Goal: Transaction & Acquisition: Purchase product/service

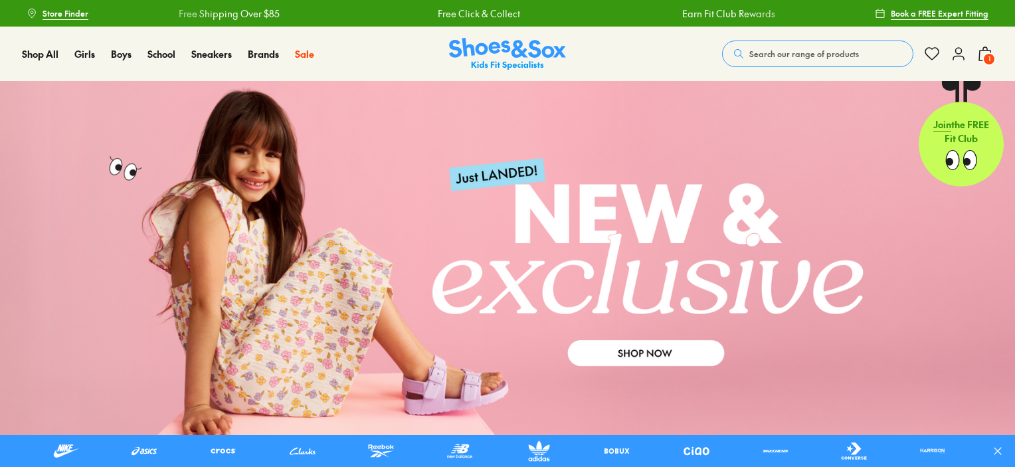
click at [760, 56] on span "Search our range of products" at bounding box center [804, 54] width 110 height 12
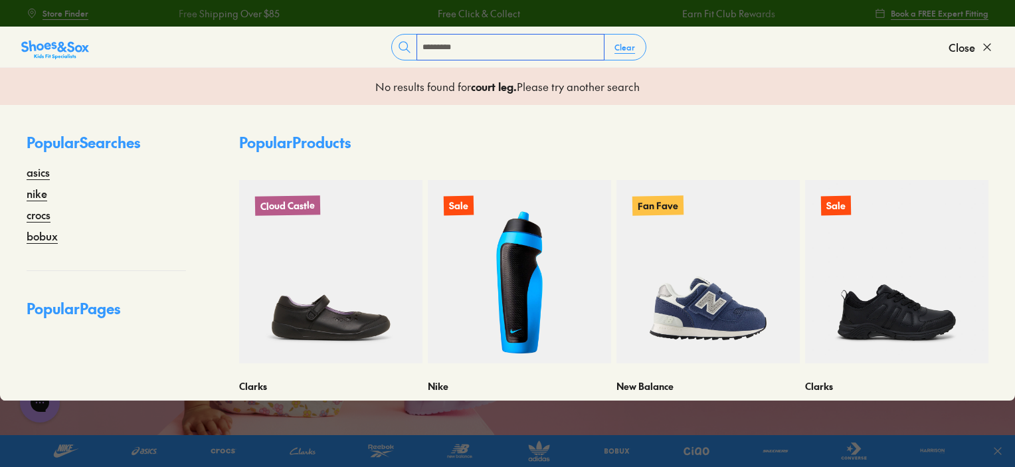
type input "**********"
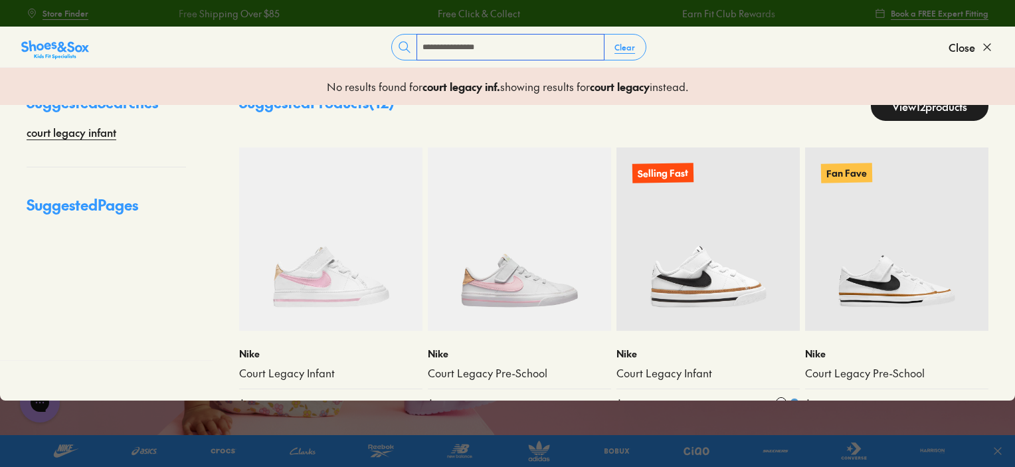
scroll to position [70, 0]
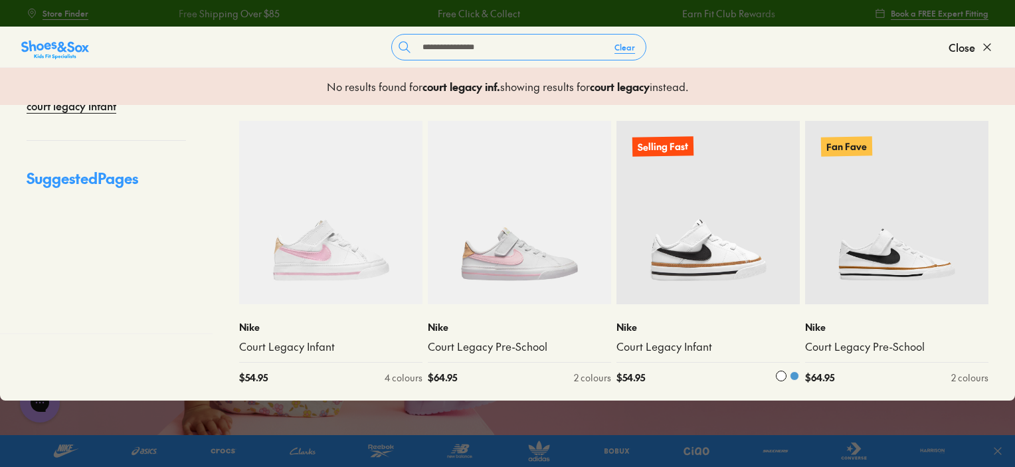
click at [672, 213] on img at bounding box center [707, 212] width 183 height 183
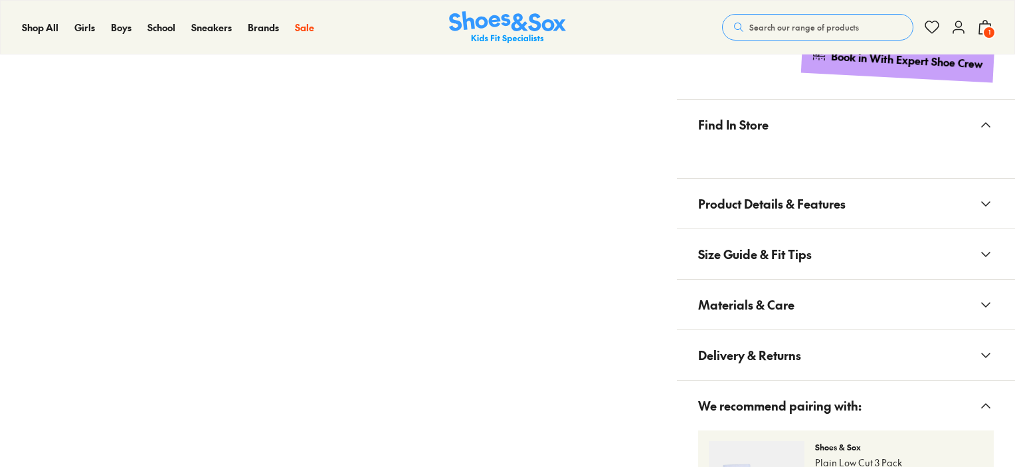
click at [775, 345] on span "Delivery & Returns" at bounding box center [749, 354] width 103 height 39
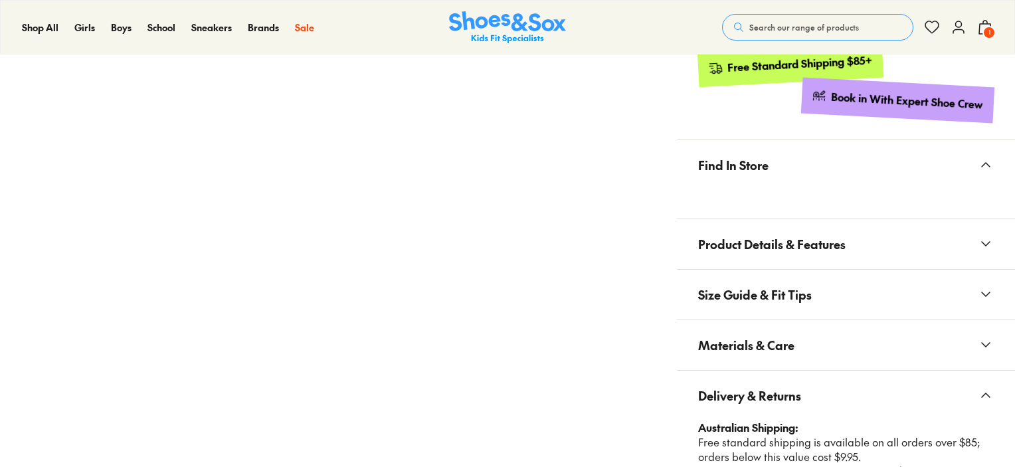
click at [781, 310] on span "Size Guide & Fit Tips" at bounding box center [755, 294] width 114 height 39
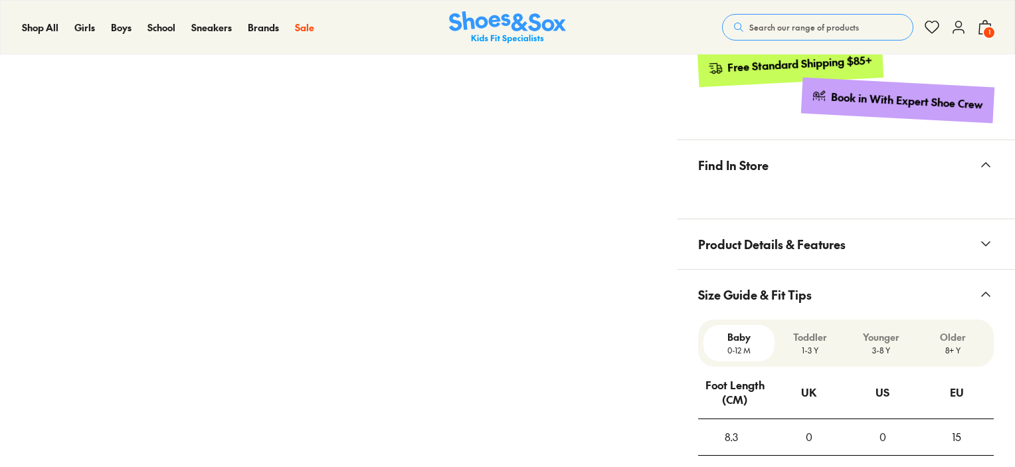
click at [789, 312] on span "Size Guide & Fit Tips" at bounding box center [755, 294] width 114 height 39
select select "*"
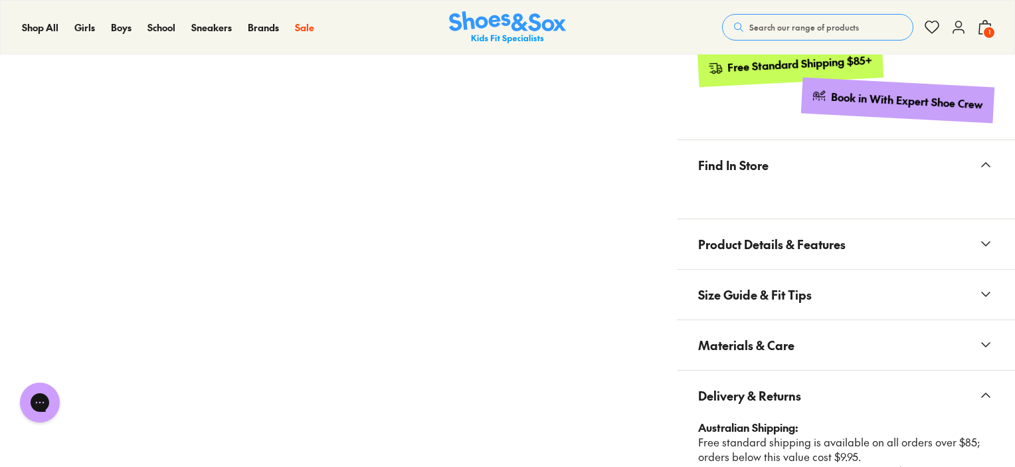
click at [778, 337] on span "Materials & Care" at bounding box center [746, 345] width 96 height 39
